Goal: Task Accomplishment & Management: Use online tool/utility

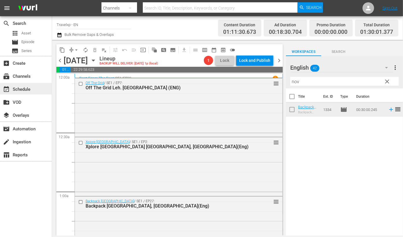
click at [24, 88] on div "event_available Schedule" at bounding box center [16, 88] width 32 height 5
click at [30, 77] on div "subscriptions Channels" at bounding box center [16, 75] width 32 height 5
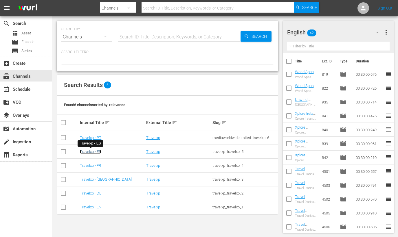
click at [90, 152] on link "Travelxp - ES" at bounding box center [90, 151] width 21 height 4
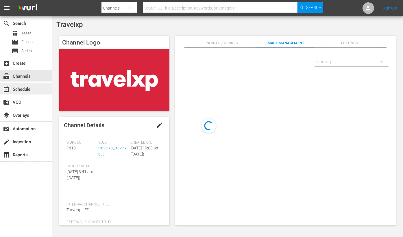
click at [27, 89] on div "event_available Schedule" at bounding box center [16, 88] width 32 height 5
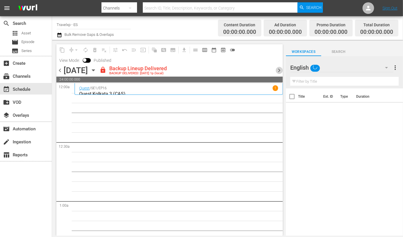
click at [280, 69] on span "chevron_right" at bounding box center [279, 70] width 7 height 7
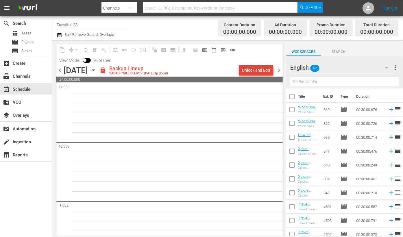
click at [252, 68] on div "Unlock and Edit" at bounding box center [256, 70] width 28 height 10
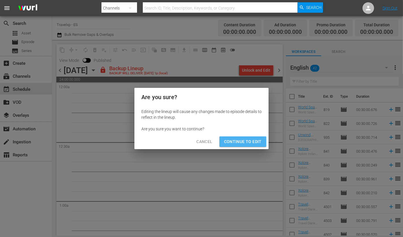
click at [244, 139] on span "Continue to Edit" at bounding box center [243, 141] width 38 height 7
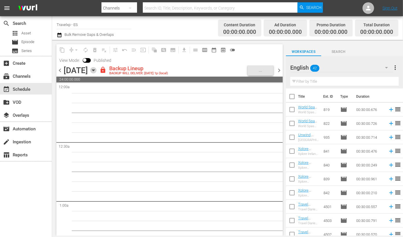
click at [97, 69] on icon "button" at bounding box center [93, 70] width 6 height 6
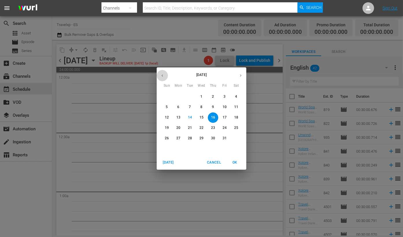
click at [162, 75] on icon "button" at bounding box center [162, 75] width 4 height 4
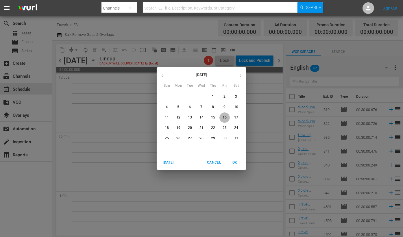
click at [224, 118] on p "16" at bounding box center [225, 117] width 4 height 5
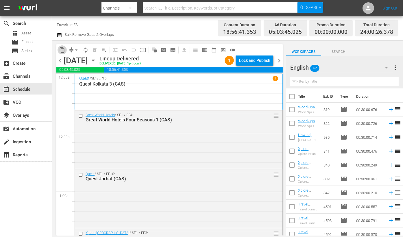
click at [62, 52] on span "content_copy" at bounding box center [62, 50] width 6 height 6
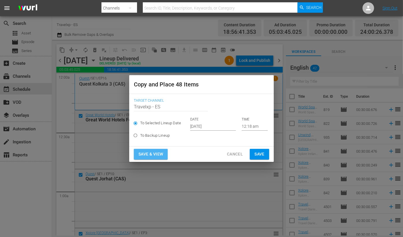
click at [164, 150] on button "Save & View" at bounding box center [151, 154] width 34 height 11
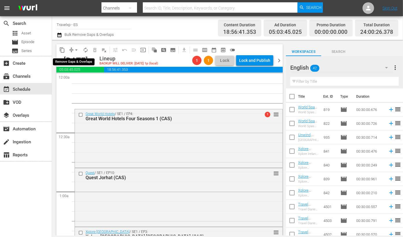
click at [77, 48] on span "arrow_drop_down" at bounding box center [76, 50] width 6 height 6
click at [81, 60] on li "Align to Midnight" at bounding box center [77, 62] width 48 height 10
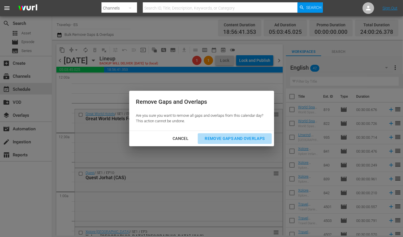
click at [238, 135] on div "Remove Gaps and Overlaps" at bounding box center [234, 138] width 69 height 7
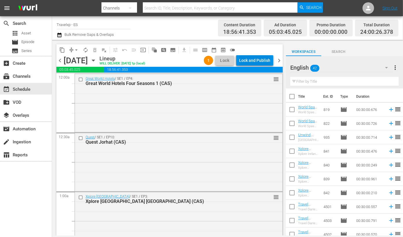
click at [263, 60] on div "Lock and Publish" at bounding box center [254, 60] width 31 height 10
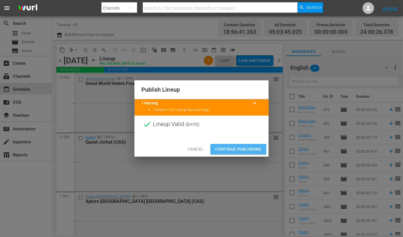
click at [249, 151] on span "Continue Publishing" at bounding box center [238, 149] width 47 height 7
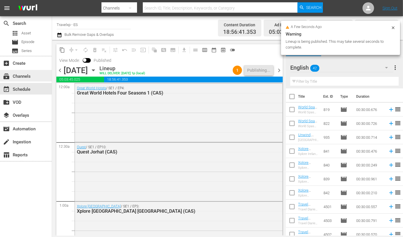
click at [37, 73] on div "subscriptions Channels" at bounding box center [26, 76] width 52 height 12
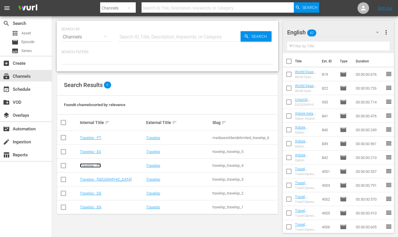
click at [99, 166] on link "Travelxp - FR" at bounding box center [90, 165] width 21 height 4
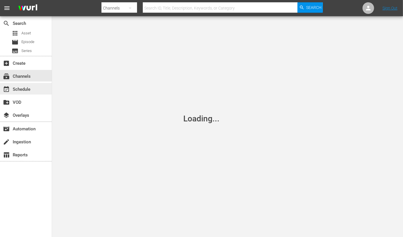
click at [35, 94] on div "event_available Schedule" at bounding box center [26, 89] width 52 height 12
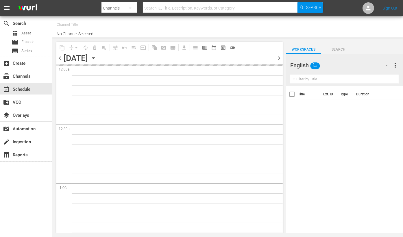
type input "Travelxp - FR (1157)"
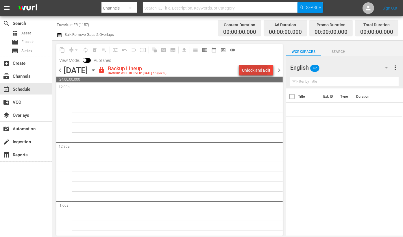
click at [253, 70] on div "Unlock and Edit" at bounding box center [256, 70] width 28 height 10
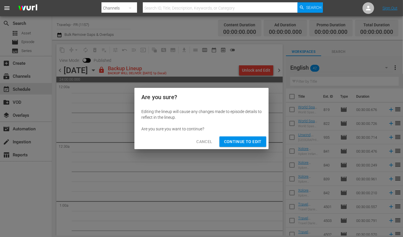
click at [241, 144] on span "Continue to Edit" at bounding box center [243, 141] width 38 height 7
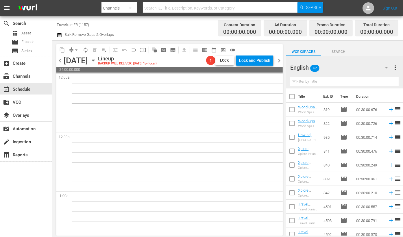
click at [155, 70] on span "24:00:00.000" at bounding box center [169, 70] width 226 height 6
click at [97, 61] on icon "button" at bounding box center [93, 60] width 6 height 6
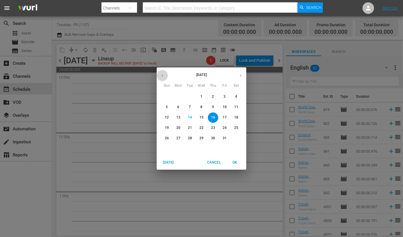
click at [163, 75] on icon "button" at bounding box center [162, 75] width 4 height 4
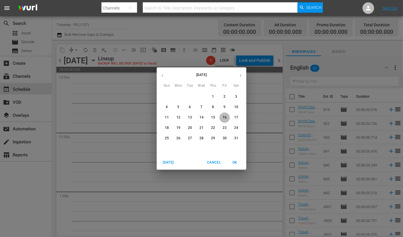
click at [226, 116] on p "16" at bounding box center [225, 117] width 4 height 5
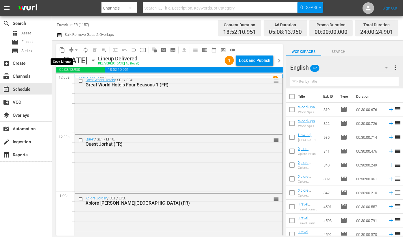
click at [61, 50] on span "content_copy" at bounding box center [62, 50] width 6 height 6
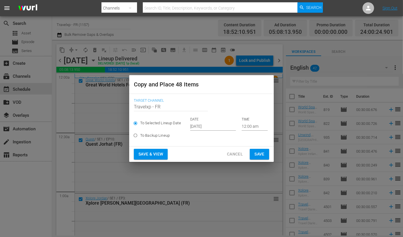
click at [166, 156] on button "Save & View" at bounding box center [151, 154] width 34 height 11
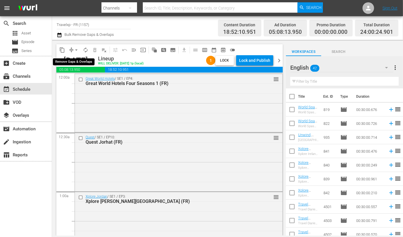
click at [74, 50] on span "arrow_drop_down" at bounding box center [76, 50] width 6 height 6
click at [87, 61] on li "Align to Midnight" at bounding box center [77, 62] width 48 height 10
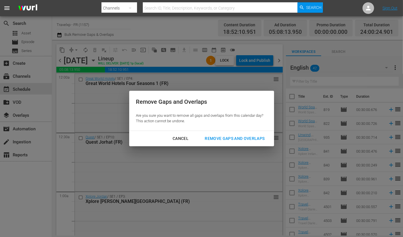
click at [252, 135] on div "Remove Gaps and Overlaps" at bounding box center [234, 138] width 69 height 7
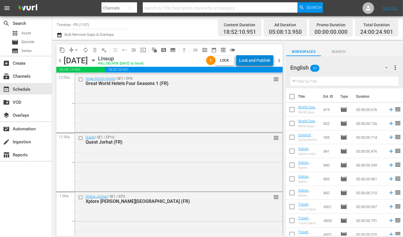
click at [267, 60] on div "Lock and Publish" at bounding box center [254, 60] width 31 height 10
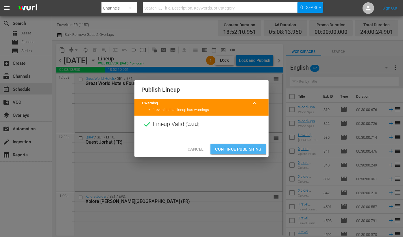
click at [249, 147] on span "Continue Publishing" at bounding box center [238, 149] width 47 height 7
